Goal: Use online tool/utility: Use online tool/utility

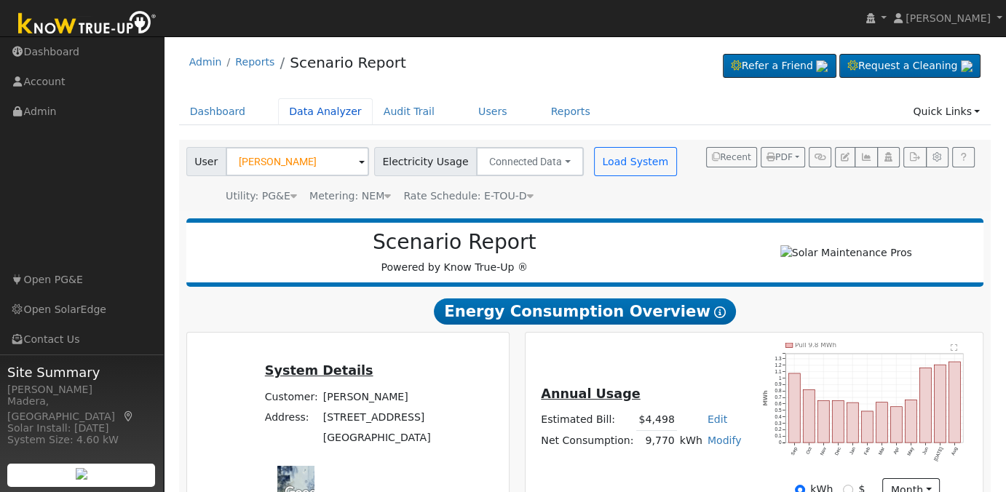
click at [310, 113] on link "Data Analyzer" at bounding box center [325, 111] width 95 height 27
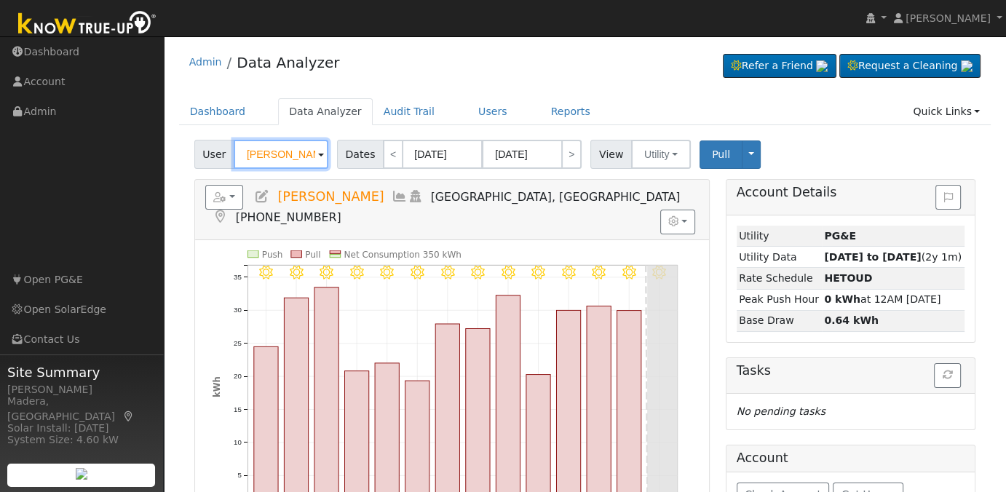
click at [291, 157] on input "[PERSON_NAME]" at bounding box center [281, 154] width 95 height 29
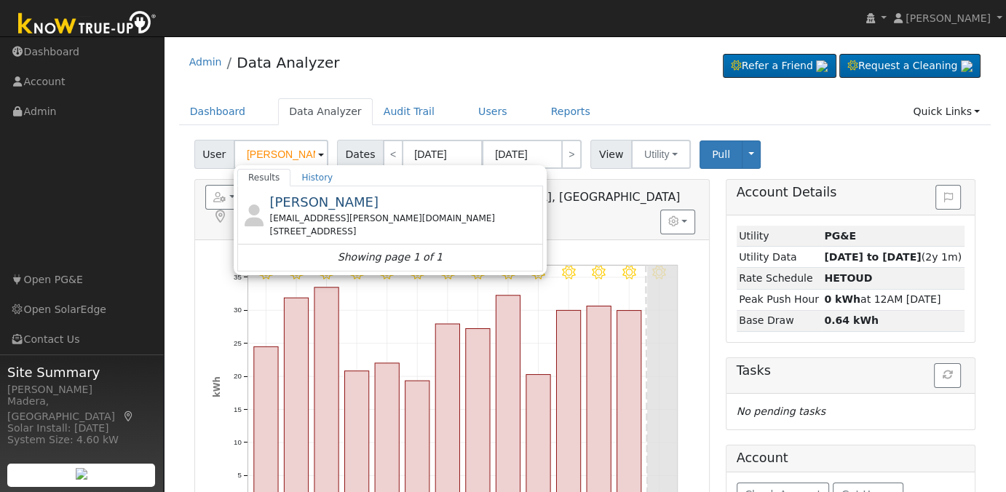
click at [310, 204] on span "[PERSON_NAME]" at bounding box center [323, 201] width 109 height 15
type input "[PERSON_NAME]"
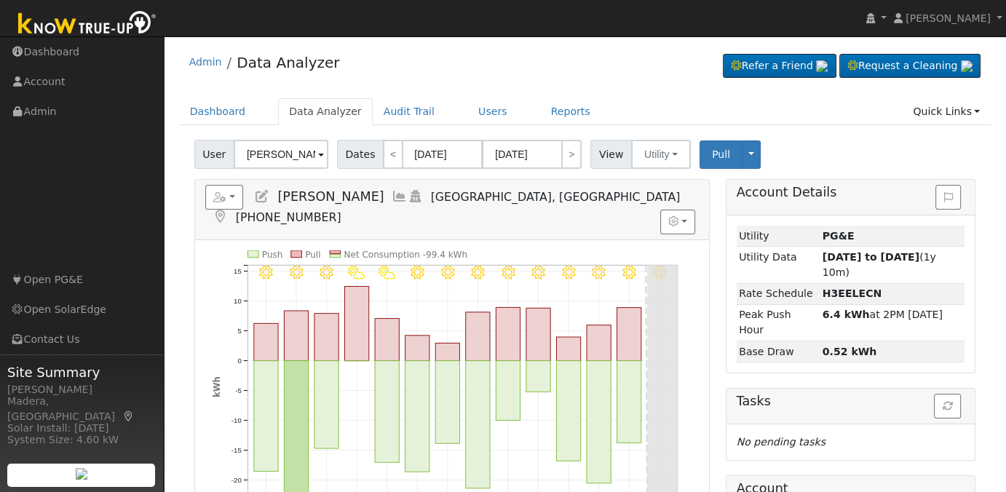
click at [392, 190] on icon at bounding box center [400, 196] width 16 height 13
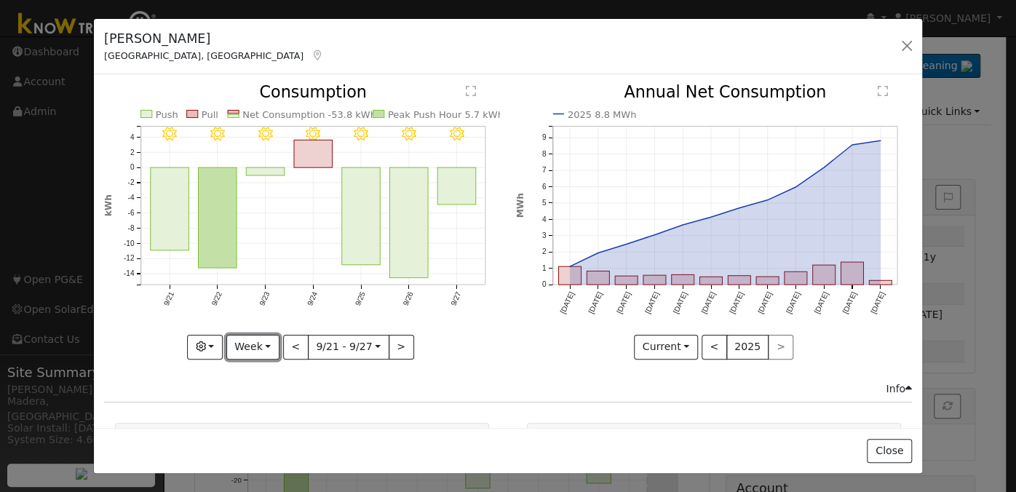
click at [245, 345] on button "Week" at bounding box center [252, 347] width 53 height 25
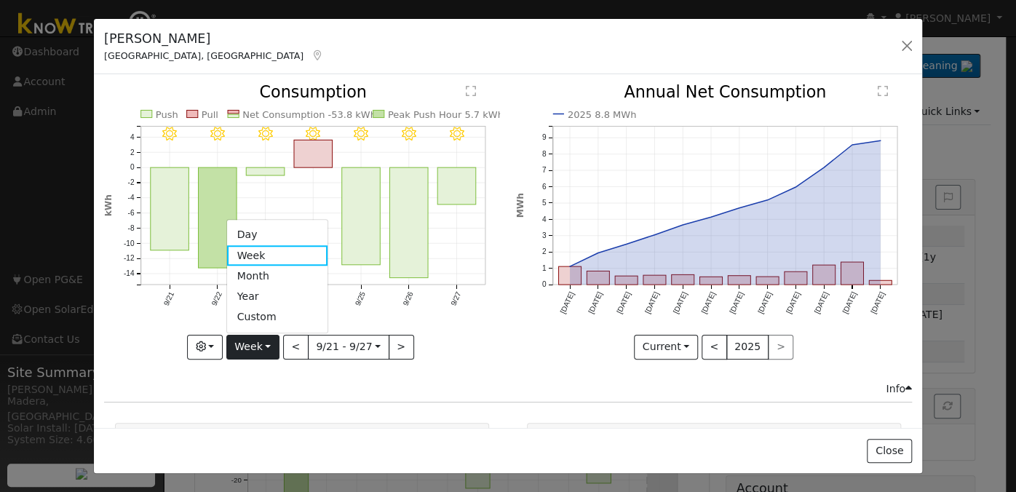
click at [268, 272] on link "Month" at bounding box center [277, 276] width 101 height 20
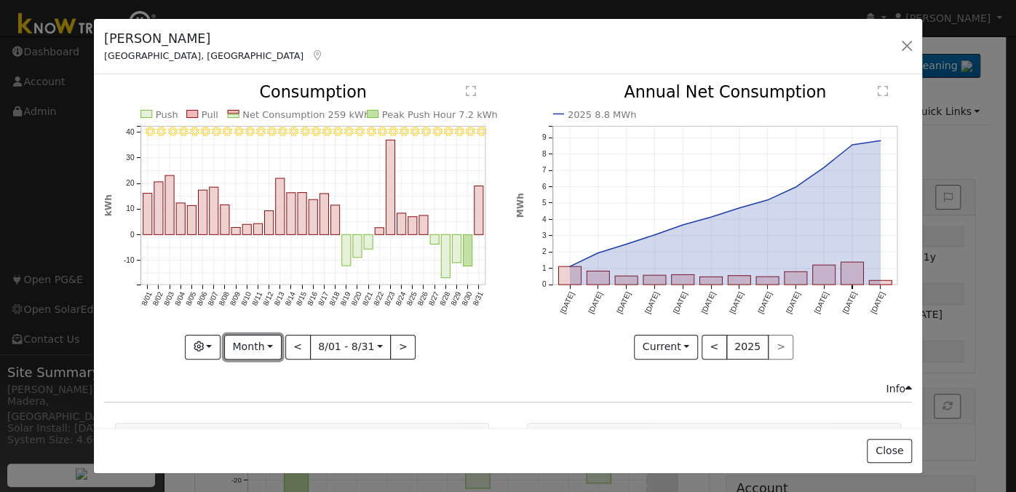
click at [246, 335] on button "Month" at bounding box center [253, 347] width 58 height 25
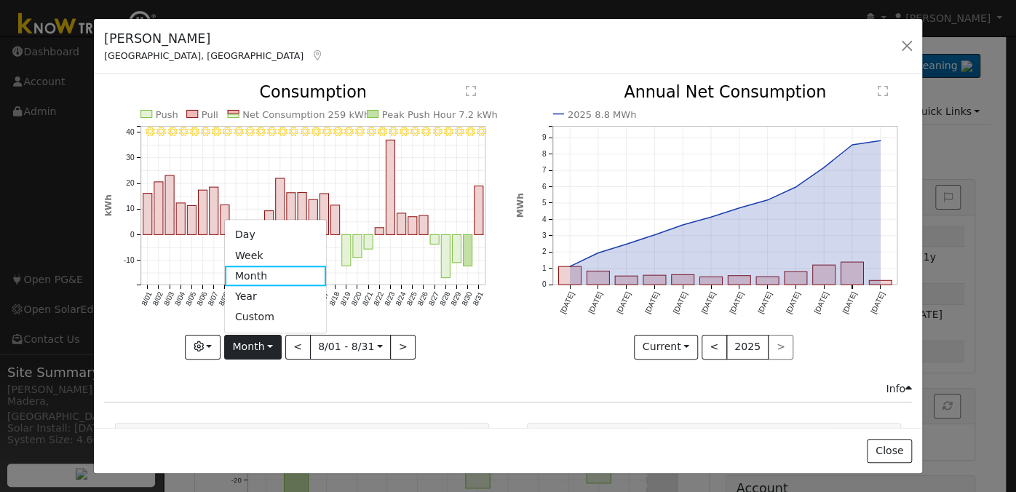
click at [256, 226] on link "Day" at bounding box center [275, 235] width 101 height 20
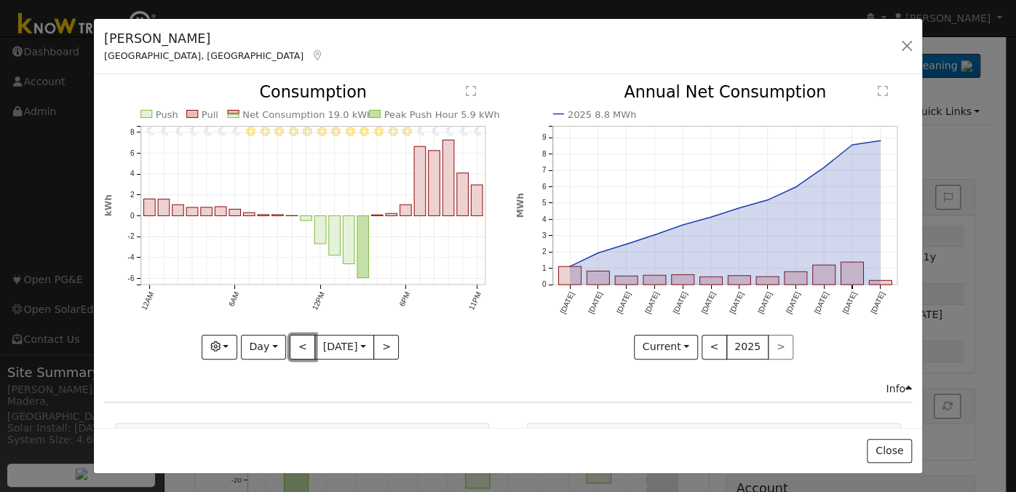
click at [296, 337] on button "<" at bounding box center [302, 347] width 25 height 25
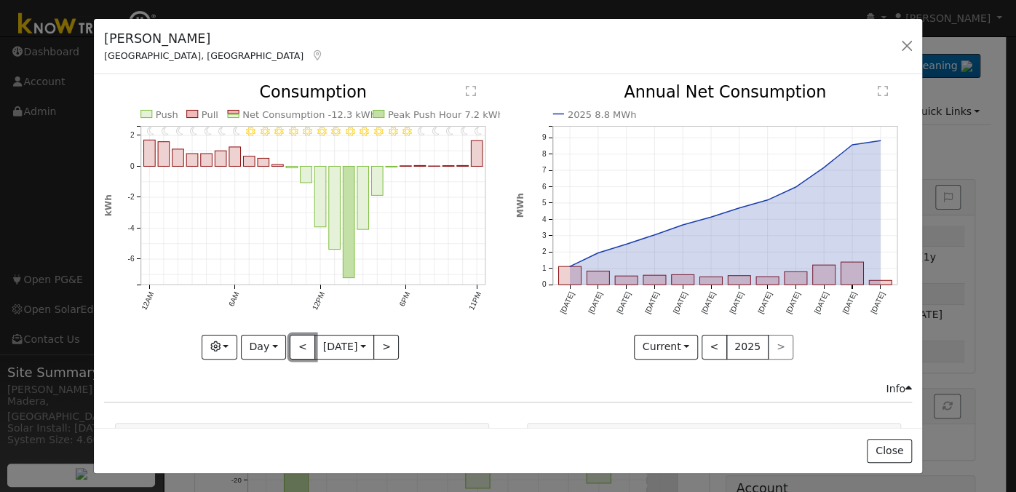
click at [296, 337] on button "<" at bounding box center [302, 347] width 25 height 25
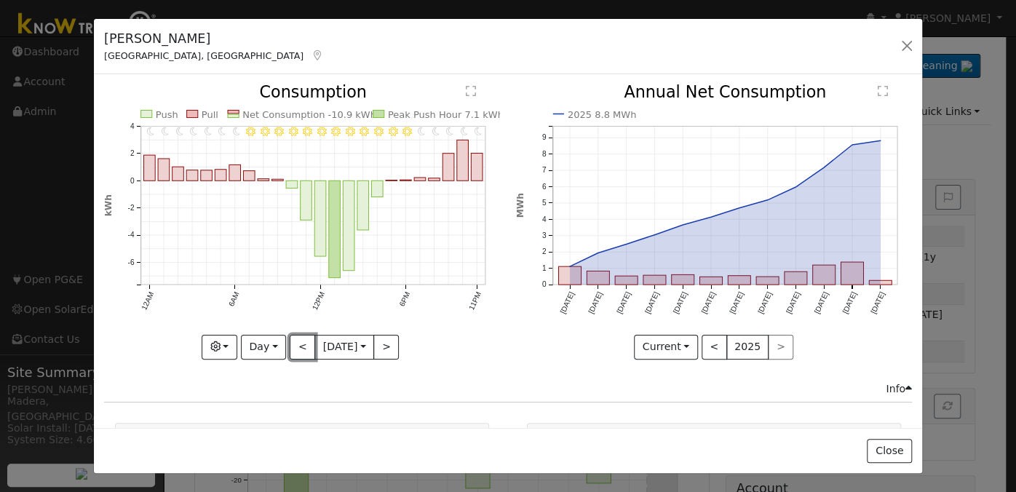
click at [296, 337] on button "<" at bounding box center [302, 347] width 25 height 25
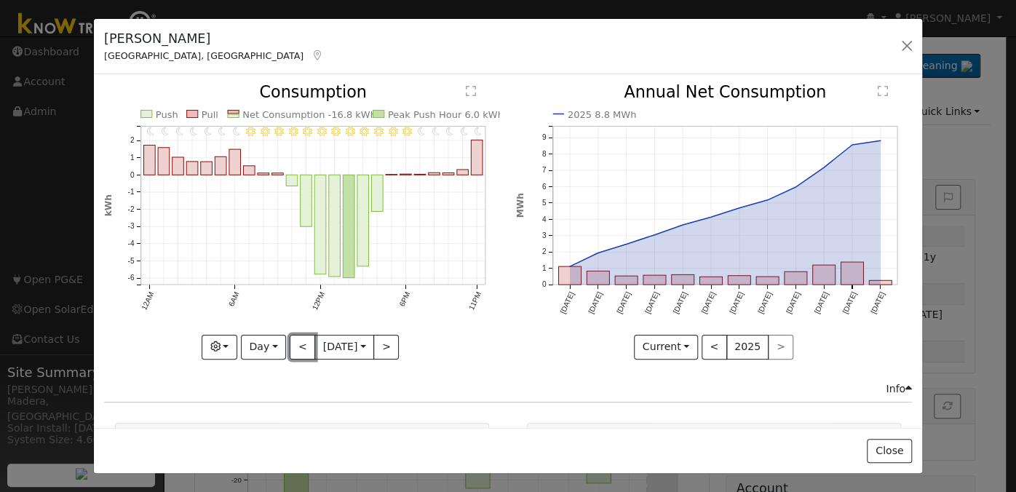
click at [296, 337] on button "<" at bounding box center [302, 347] width 25 height 25
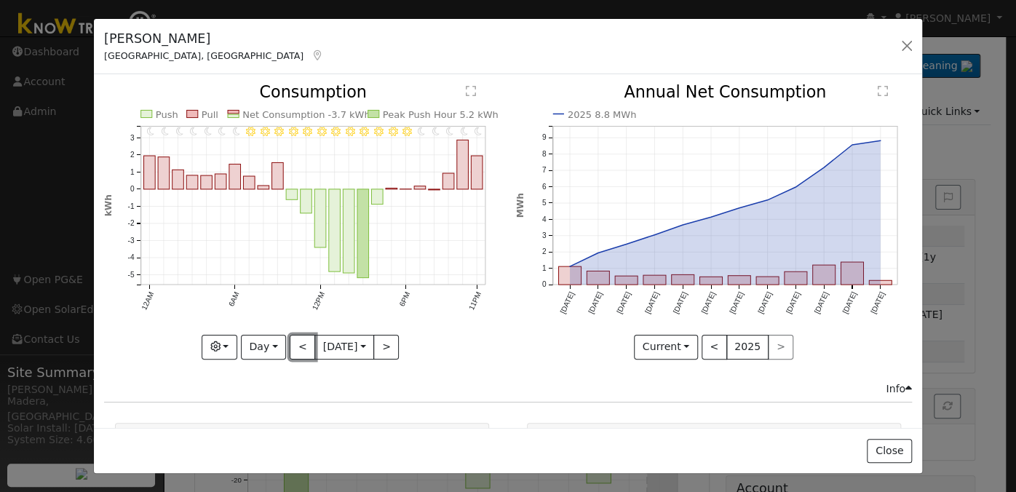
click at [296, 337] on button "<" at bounding box center [302, 347] width 25 height 25
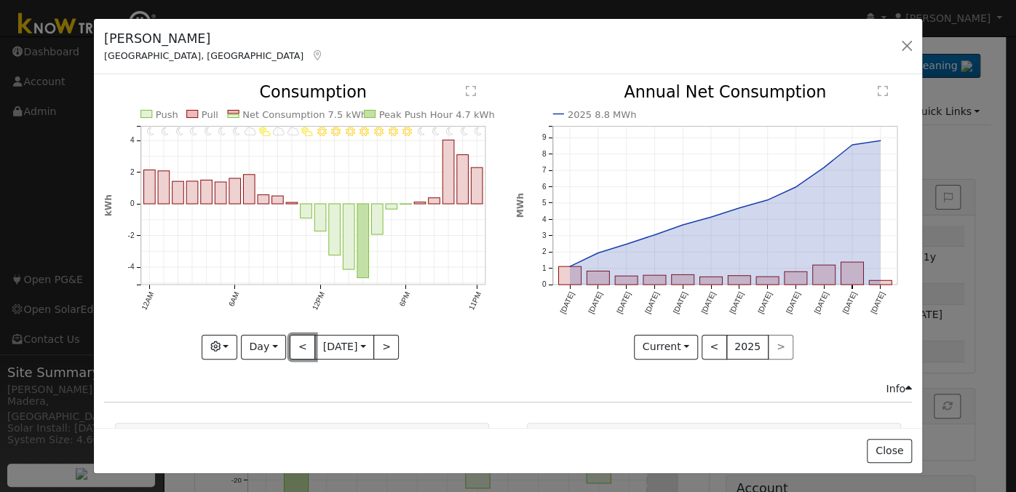
click at [296, 337] on button "<" at bounding box center [302, 347] width 25 height 25
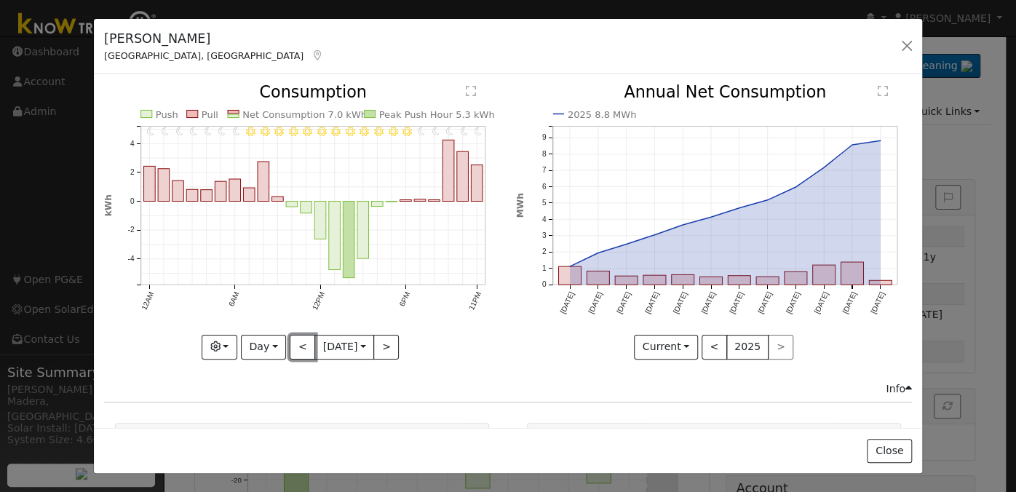
click at [296, 337] on button "<" at bounding box center [302, 347] width 25 height 25
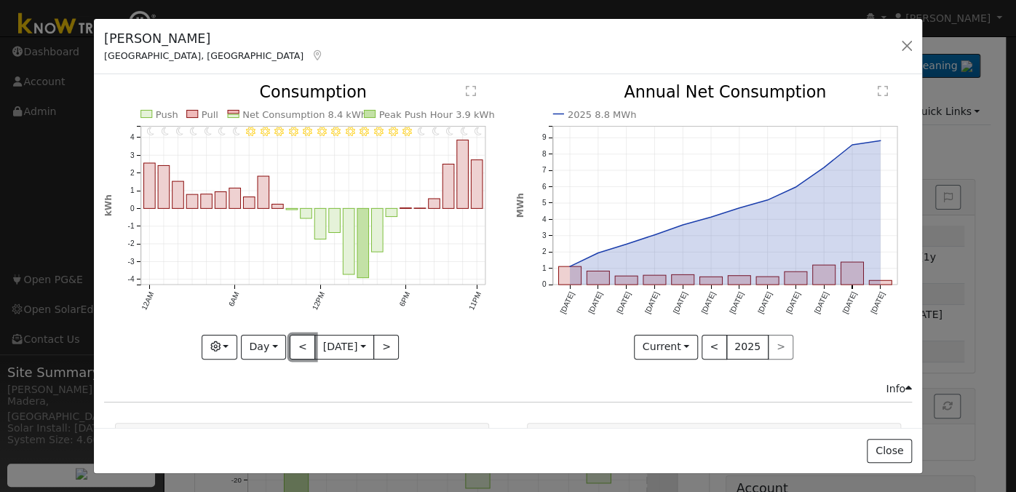
click at [296, 337] on button "<" at bounding box center [302, 347] width 25 height 25
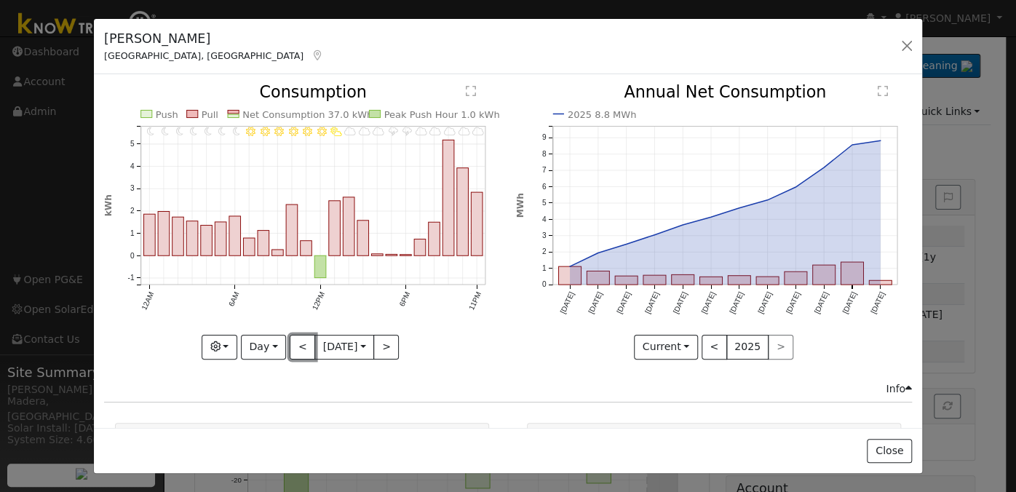
click at [296, 337] on button "<" at bounding box center [302, 347] width 25 height 25
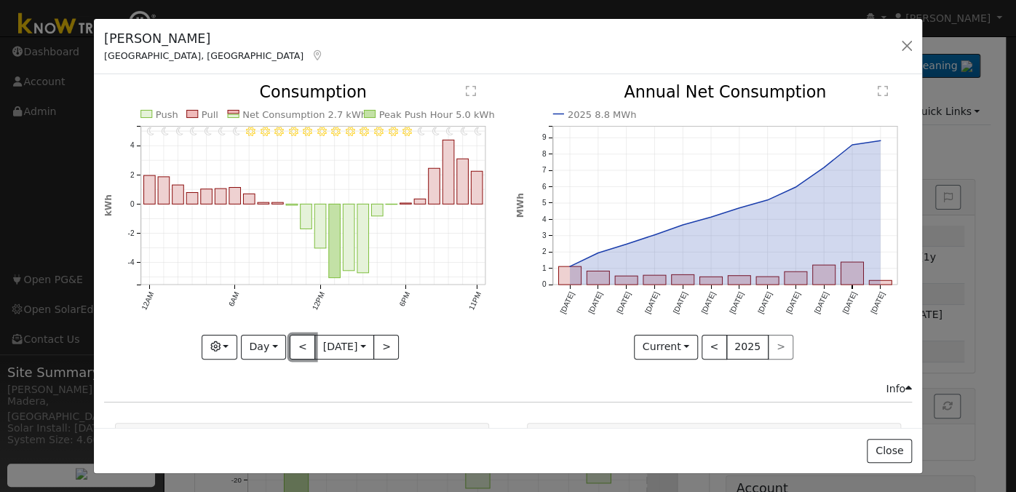
click at [296, 337] on button "<" at bounding box center [302, 347] width 25 height 25
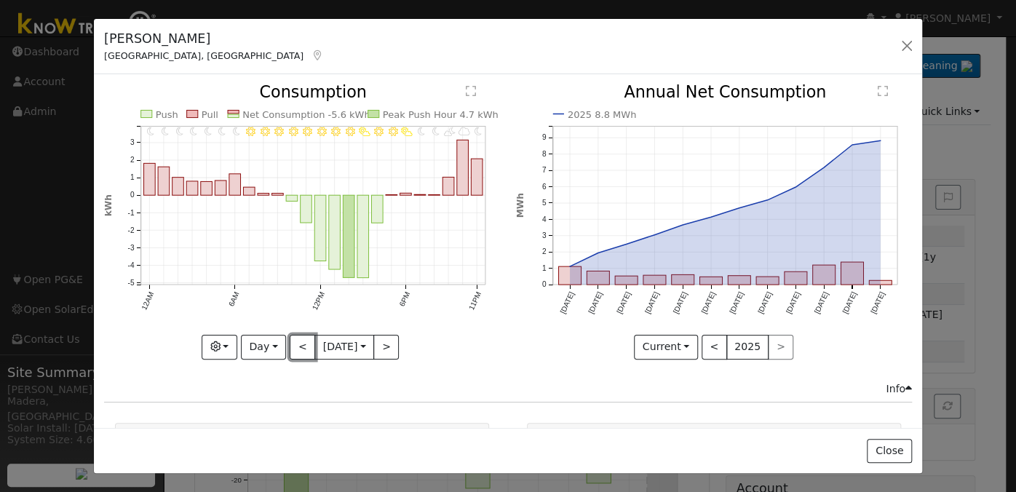
click at [296, 337] on button "<" at bounding box center [302, 347] width 25 height 25
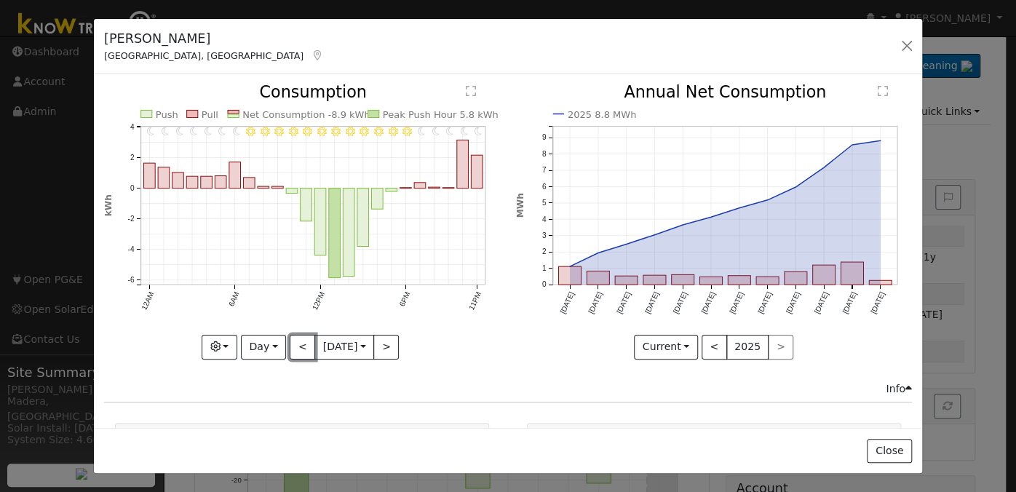
click at [296, 337] on button "<" at bounding box center [302, 347] width 25 height 25
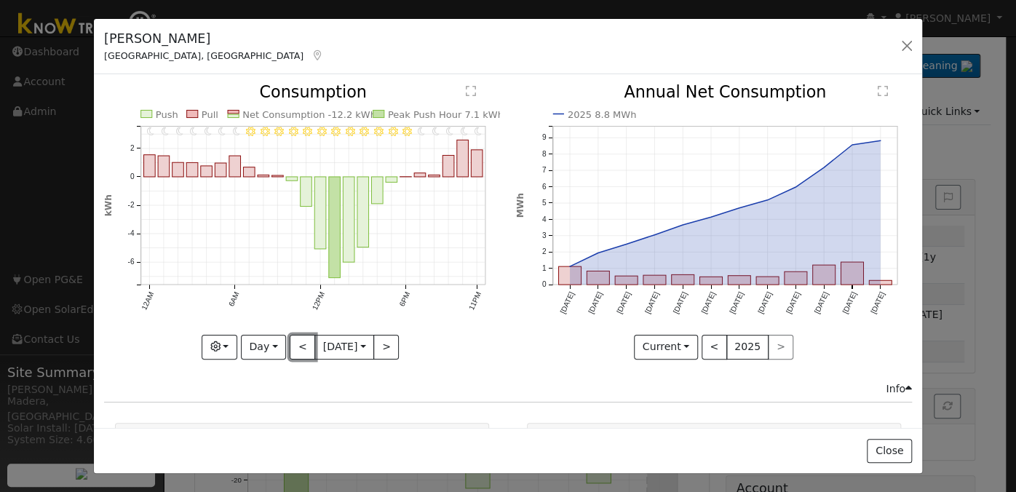
click at [296, 337] on button "<" at bounding box center [302, 347] width 25 height 25
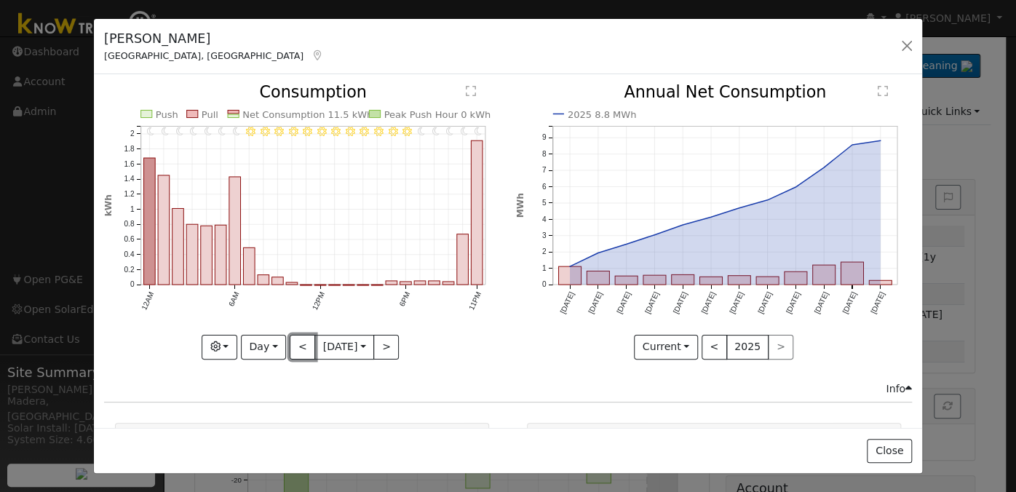
click at [296, 337] on button "<" at bounding box center [302, 347] width 25 height 25
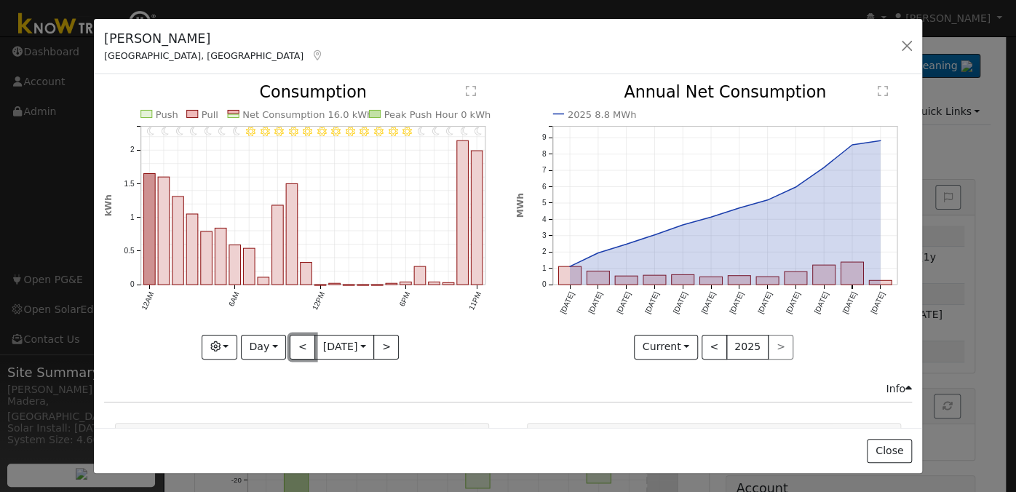
click at [296, 337] on button "<" at bounding box center [302, 347] width 25 height 25
click at [290, 346] on button "<" at bounding box center [302, 347] width 25 height 25
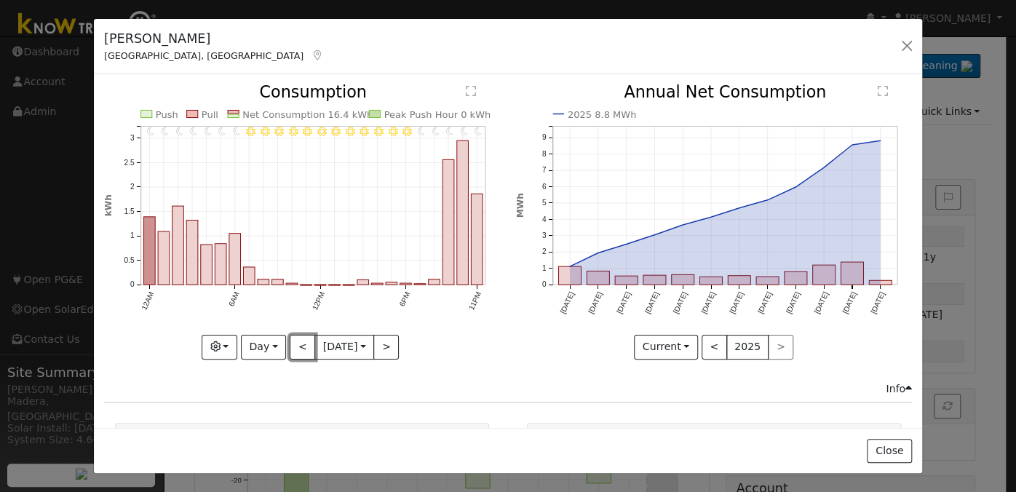
click at [296, 348] on button "<" at bounding box center [302, 347] width 25 height 25
click at [296, 349] on button "<" at bounding box center [302, 347] width 25 height 25
type input "2025-08-13"
